Goal: Task Accomplishment & Management: Manage account settings

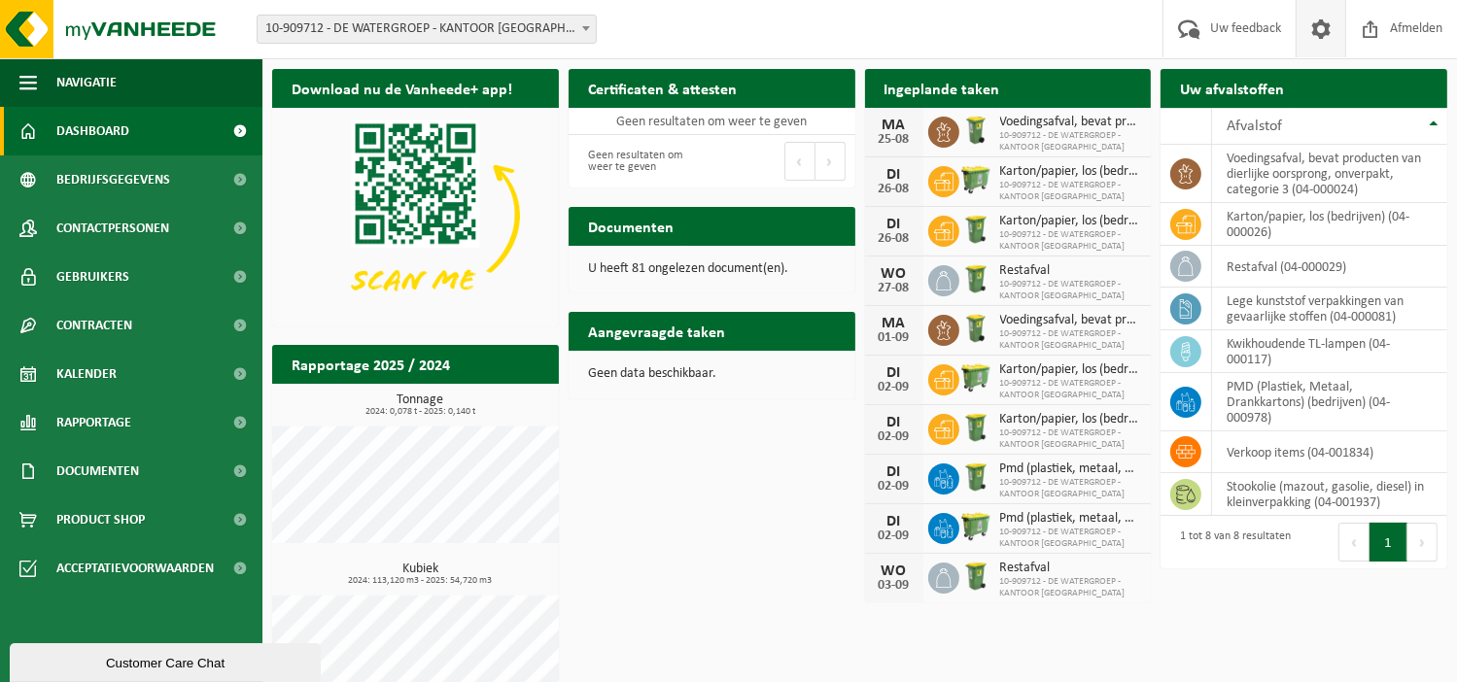
click at [1336, 28] on link at bounding box center [1321, 28] width 50 height 57
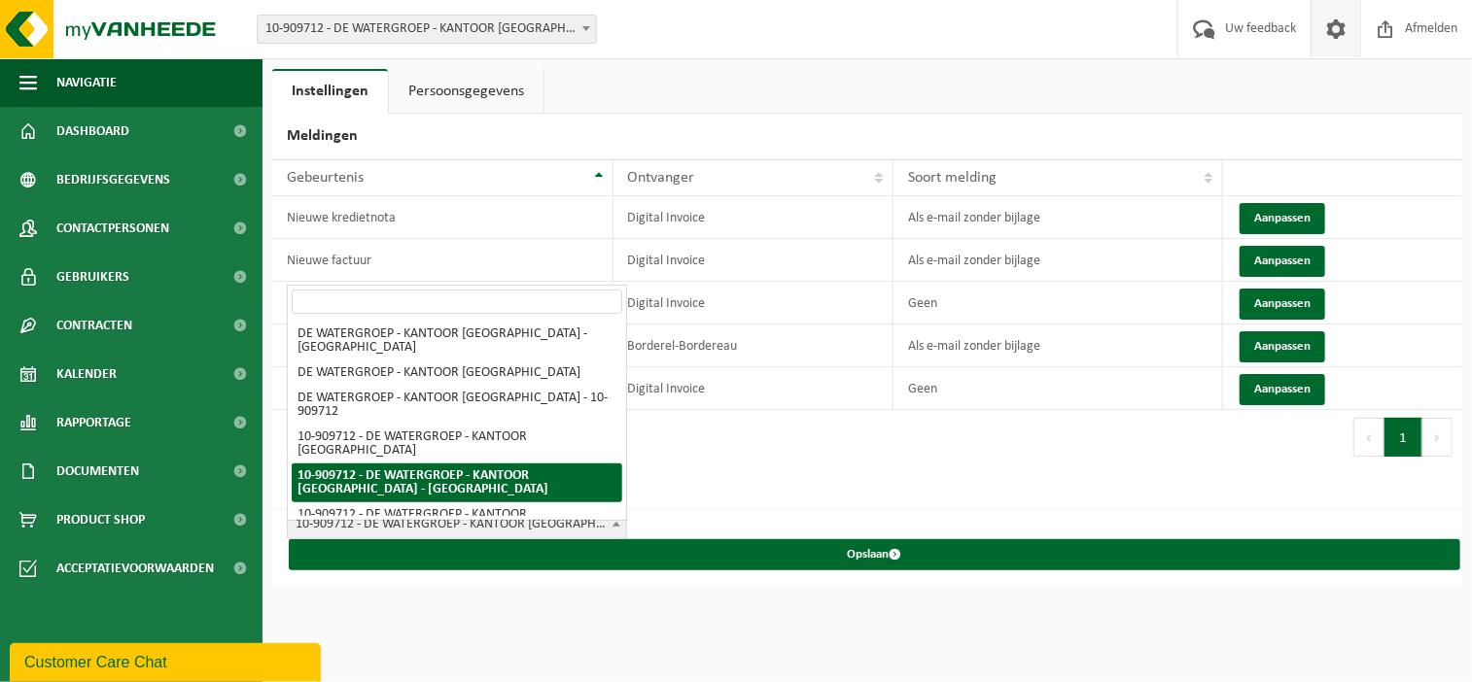
click at [607, 515] on span at bounding box center [616, 523] width 19 height 25
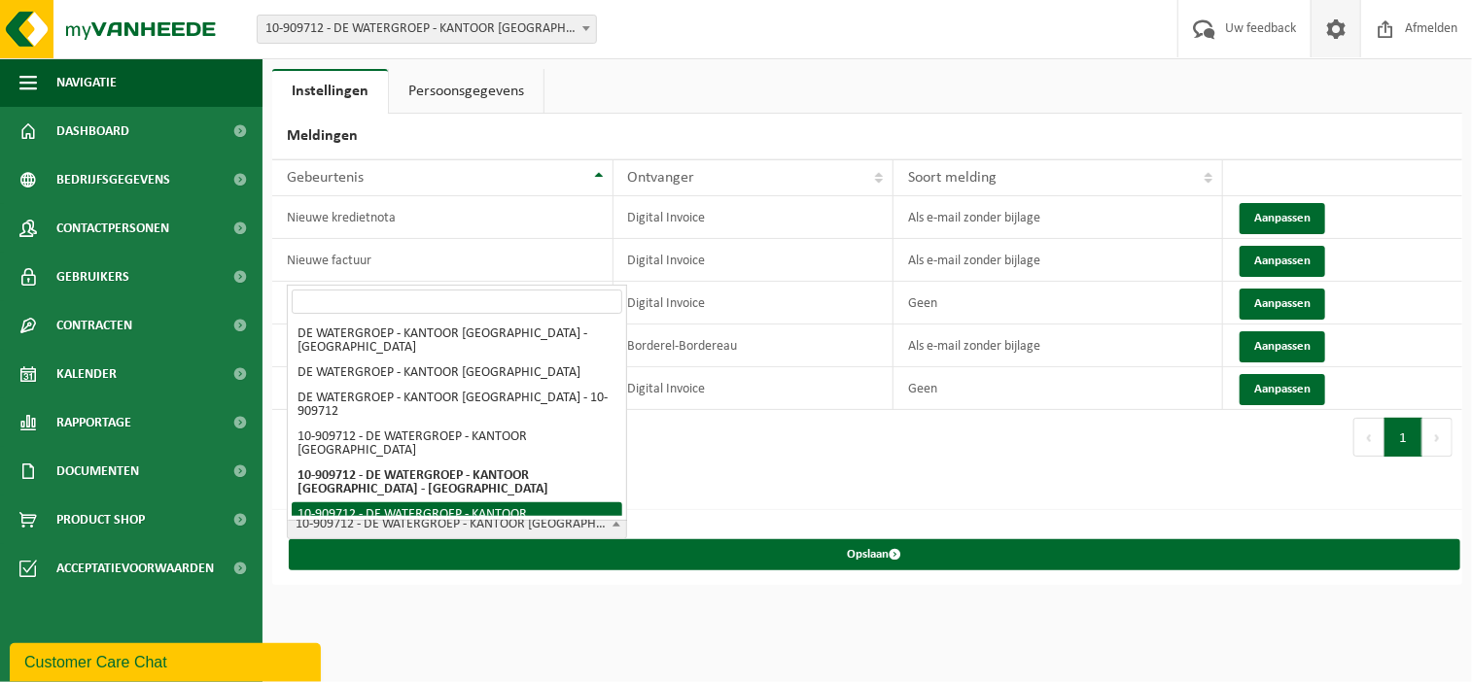
click at [729, 467] on h2 "Label aanpassen" at bounding box center [867, 488] width 1190 height 46
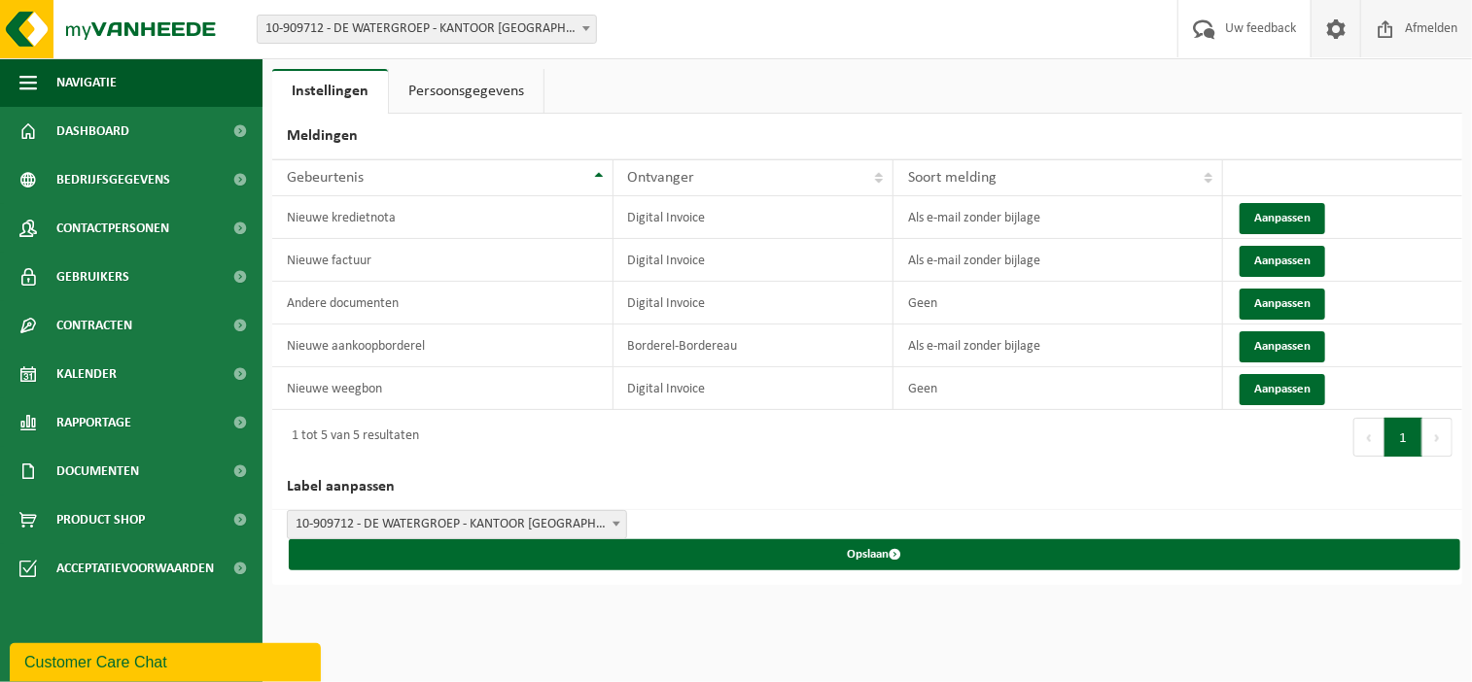
click at [1403, 24] on span "Afmelden" at bounding box center [1431, 28] width 62 height 57
